Goal: Transaction & Acquisition: Purchase product/service

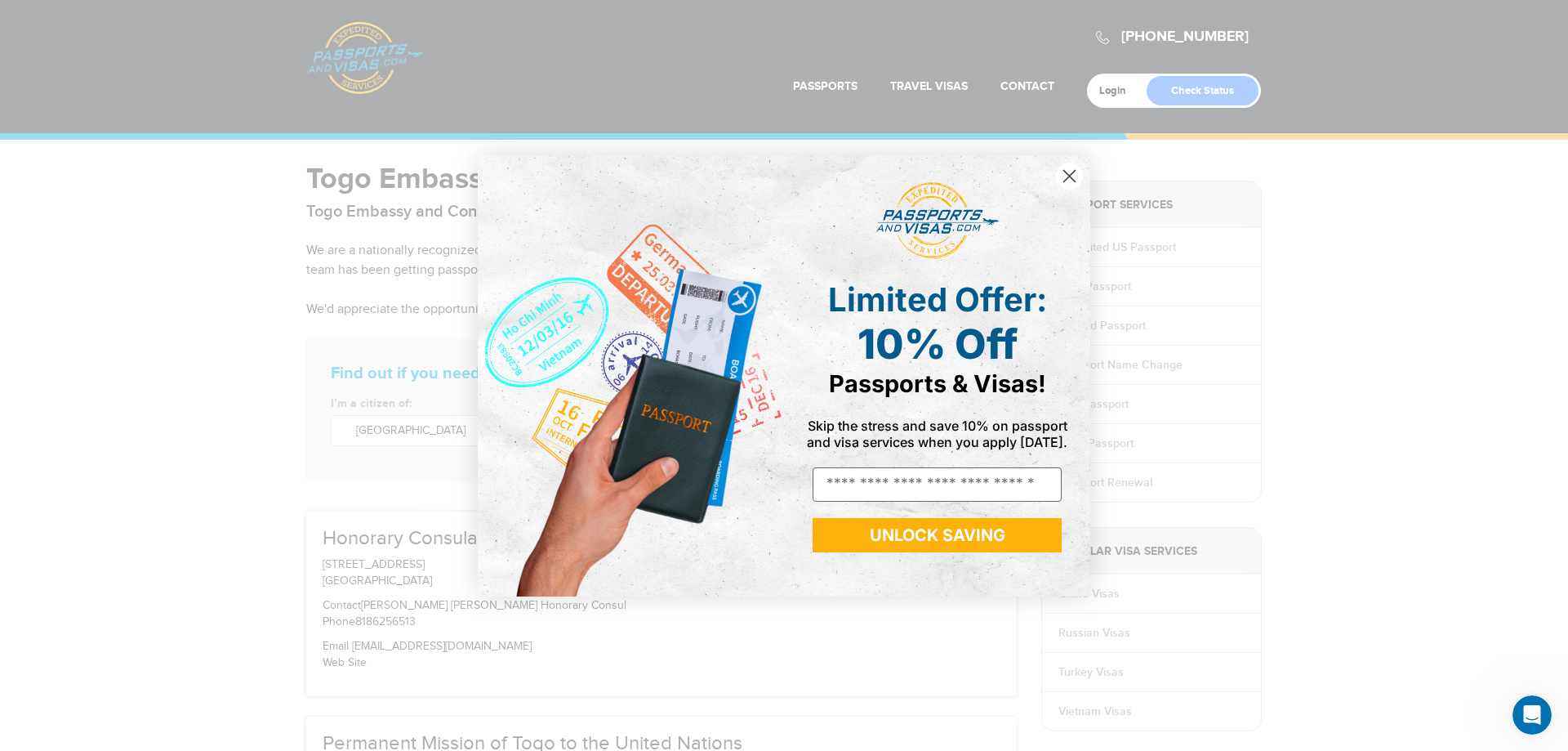
click at [1069, 174] on circle "Close dialog" at bounding box center [1069, 175] width 27 height 27
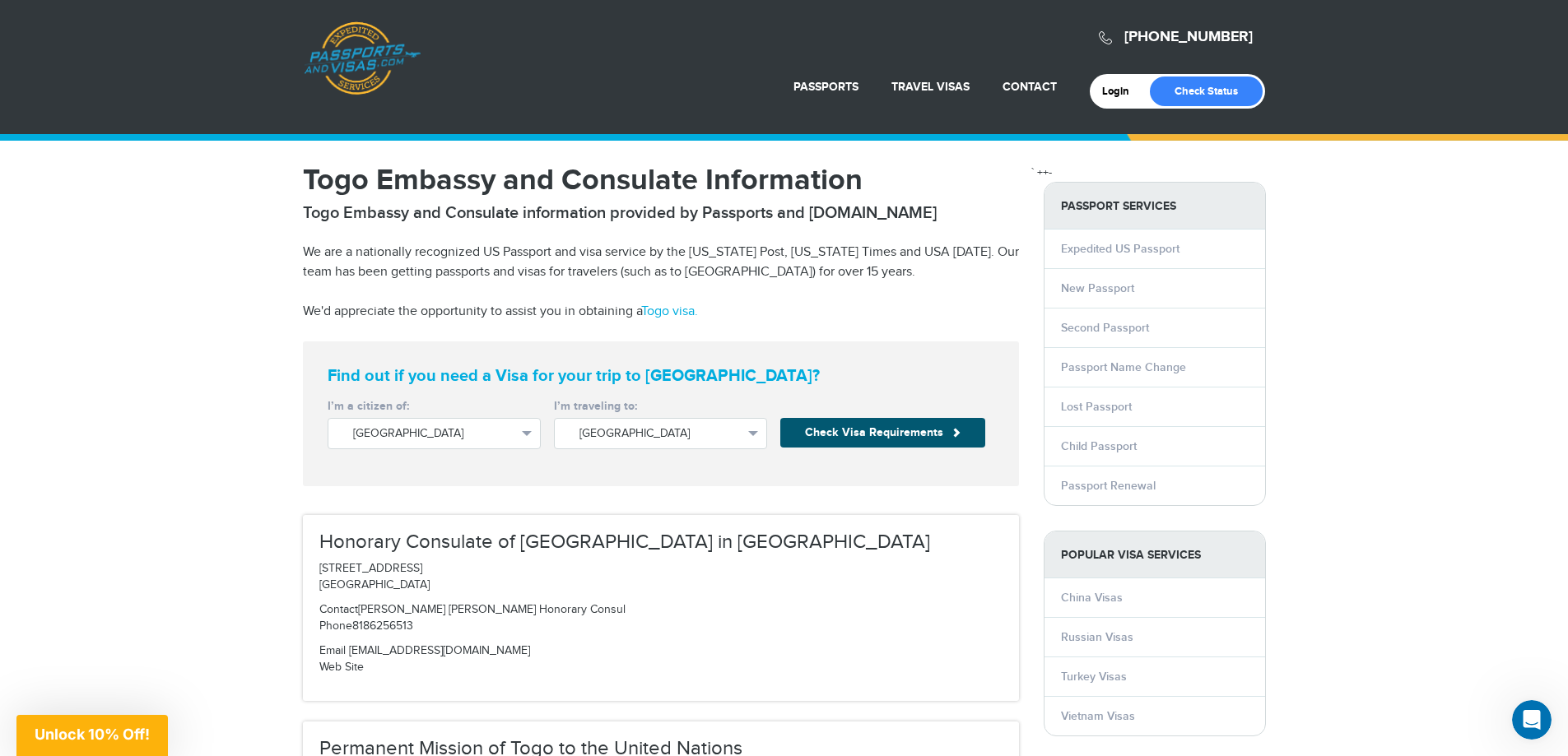
click at [870, 435] on button "Check Visa Requirements" at bounding box center [883, 432] width 205 height 29
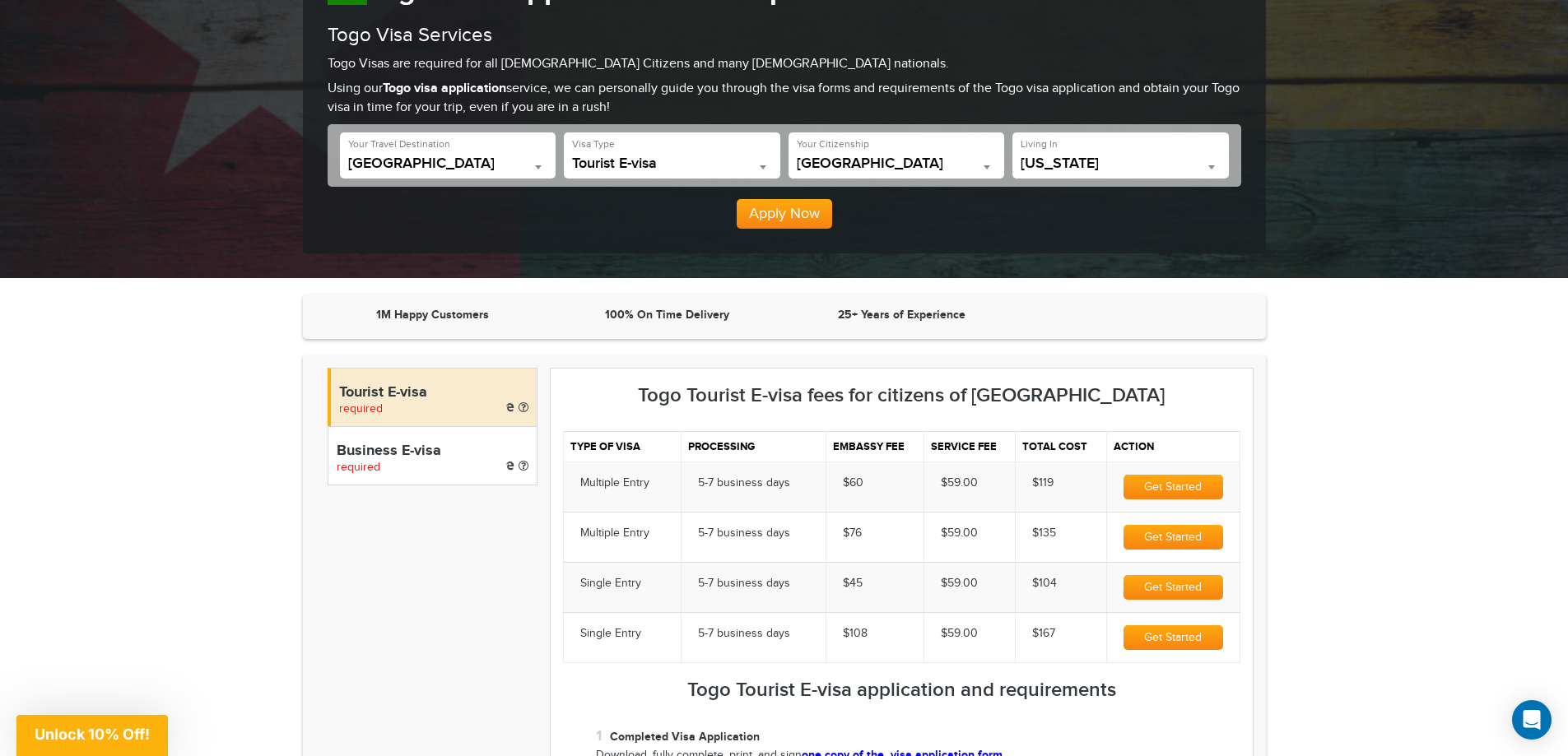
scroll to position [247, 0]
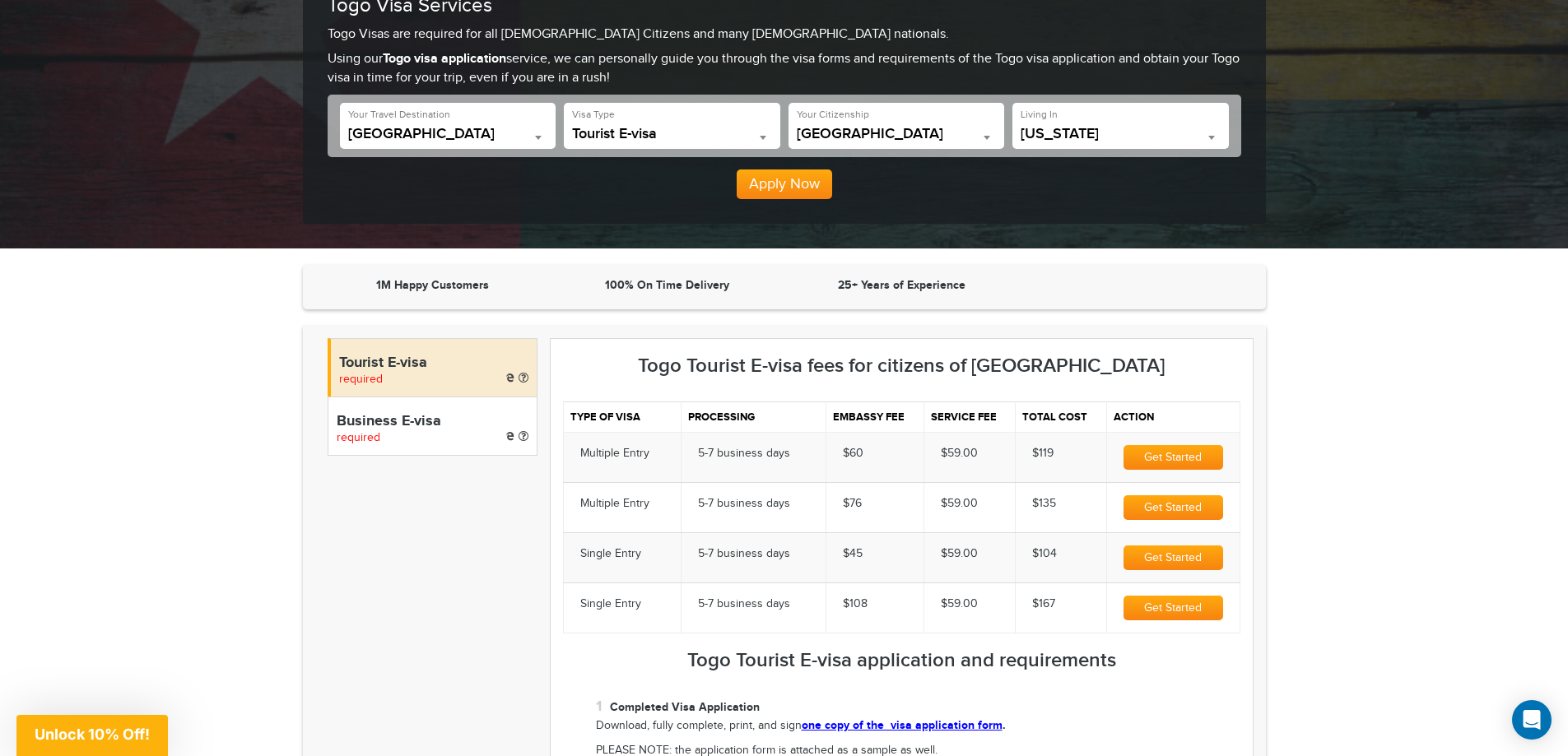
click at [1170, 460] on button "Get Started" at bounding box center [1174, 458] width 99 height 25
